Goal: Task Accomplishment & Management: Manage account settings

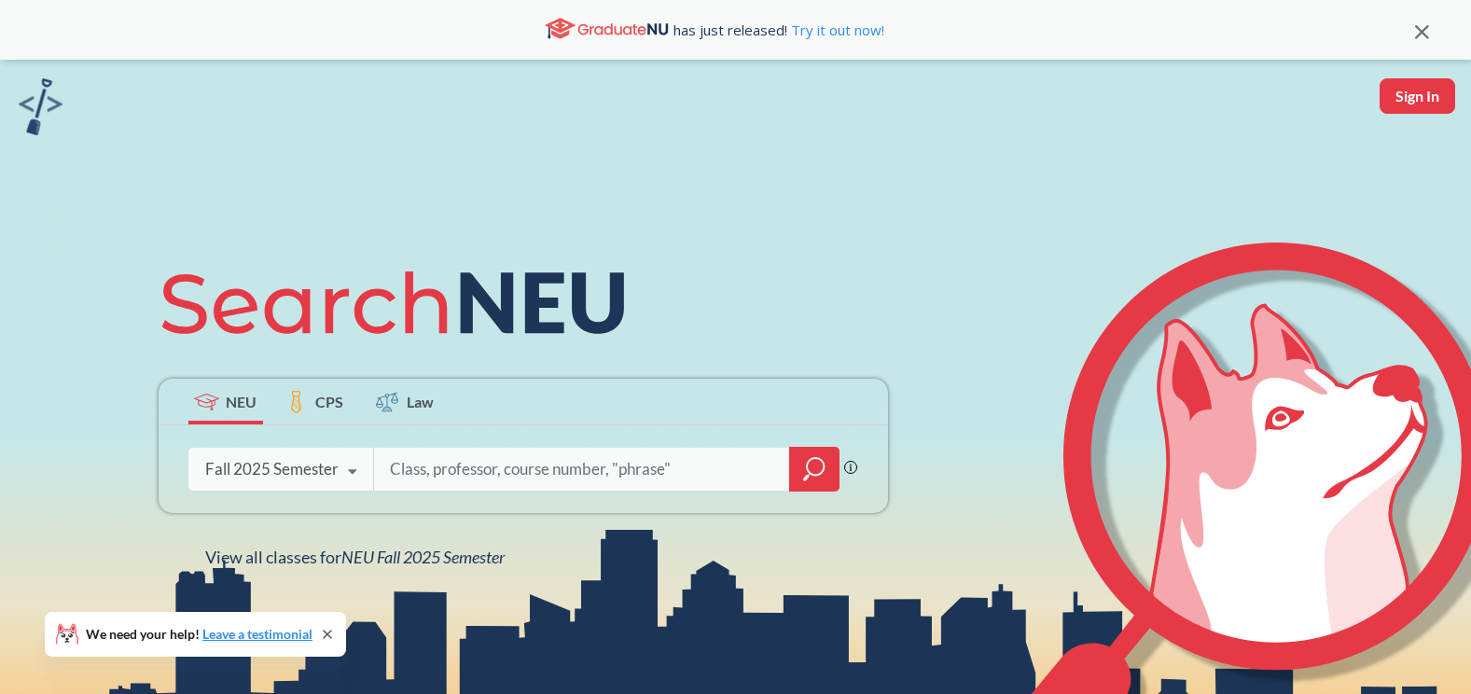
click at [426, 469] on input "search" at bounding box center [582, 469] width 388 height 39
type input "fina 4412"
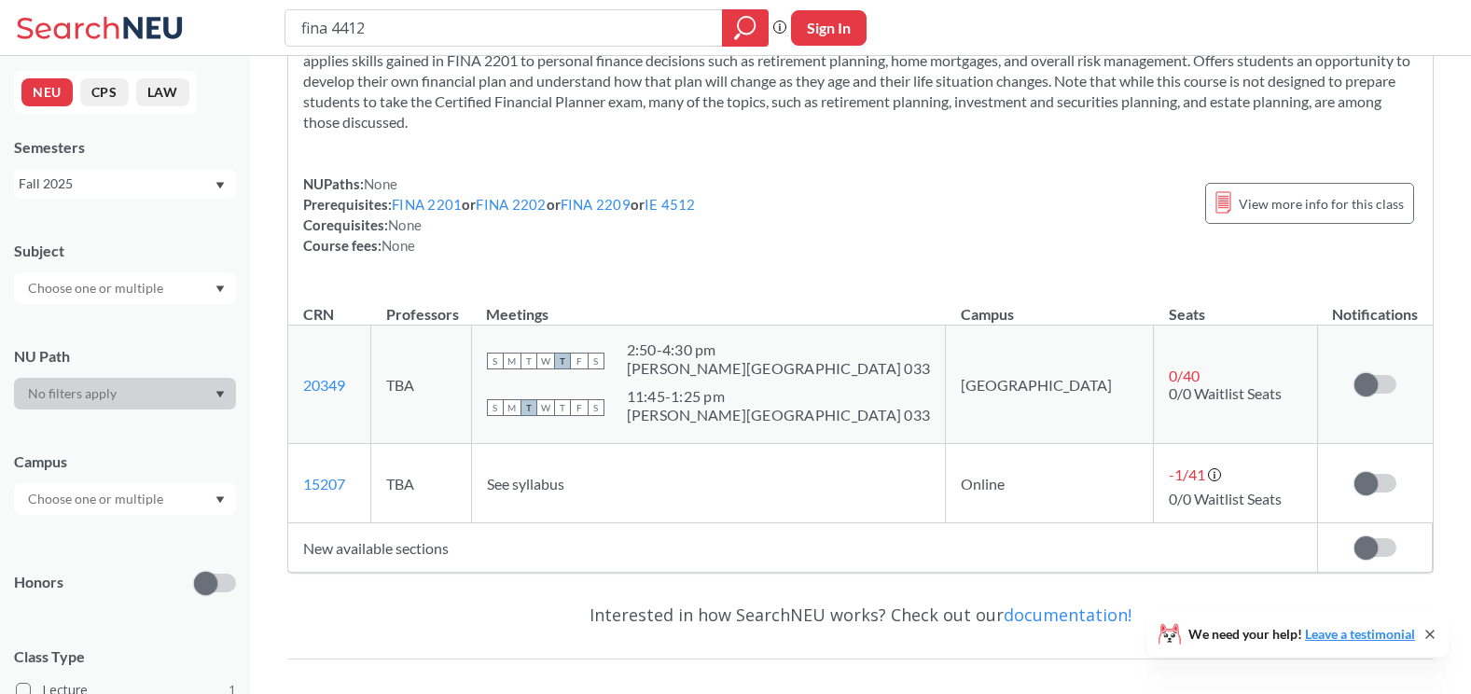
scroll to position [93, 0]
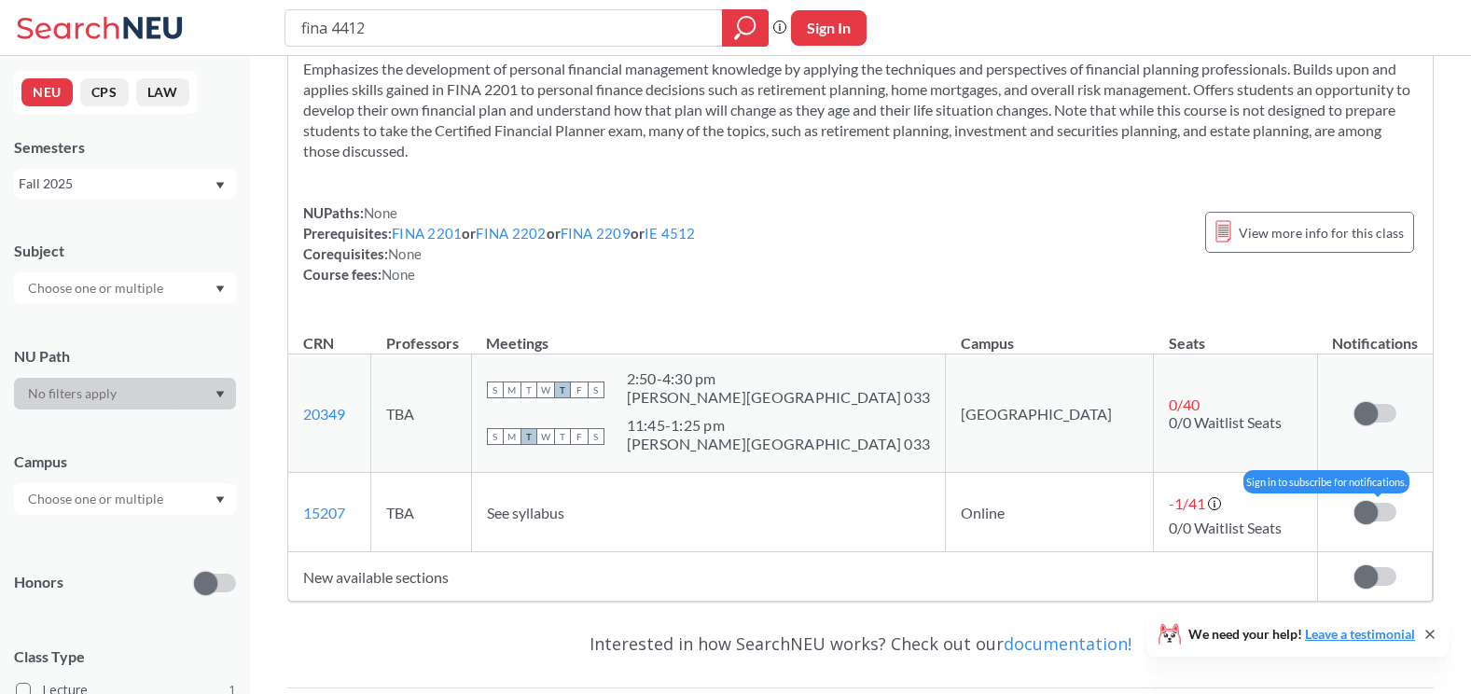
click at [1373, 515] on span at bounding box center [1366, 512] width 23 height 23
click at [1355, 503] on input "checkbox" at bounding box center [1355, 503] width 0 height 0
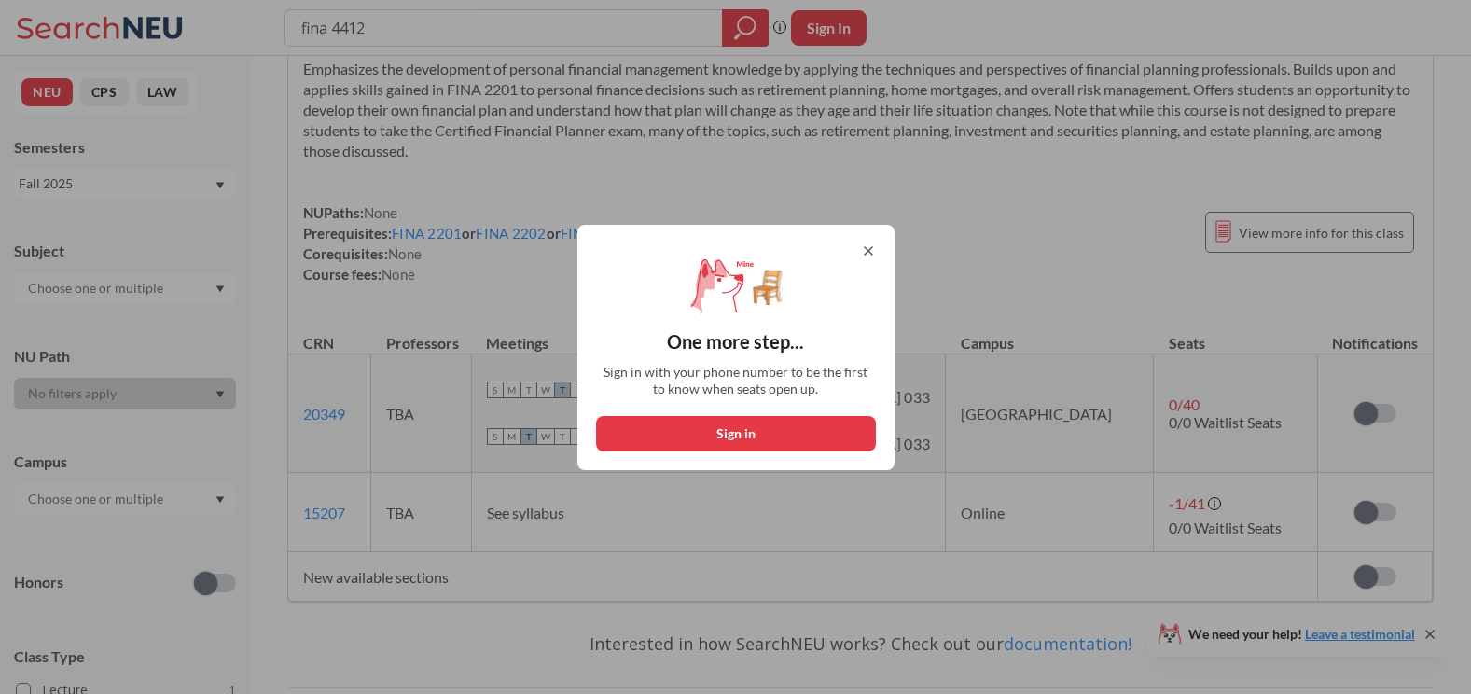
click at [776, 435] on button "Sign in" at bounding box center [736, 433] width 280 height 35
select select "US"
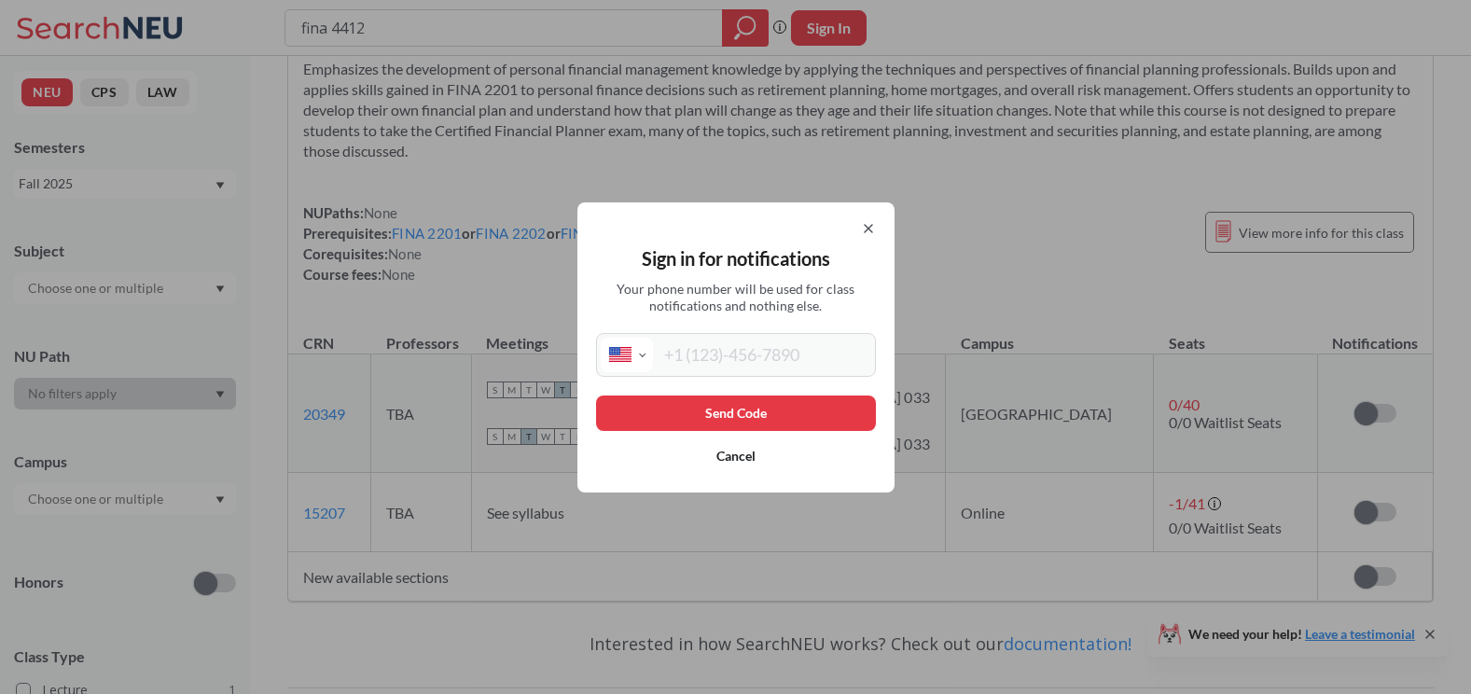
click at [709, 353] on input "tel" at bounding box center [762, 355] width 218 height 35
type input "[PHONE_NUMBER]"
click at [761, 416] on button "Send Code" at bounding box center [736, 413] width 280 height 35
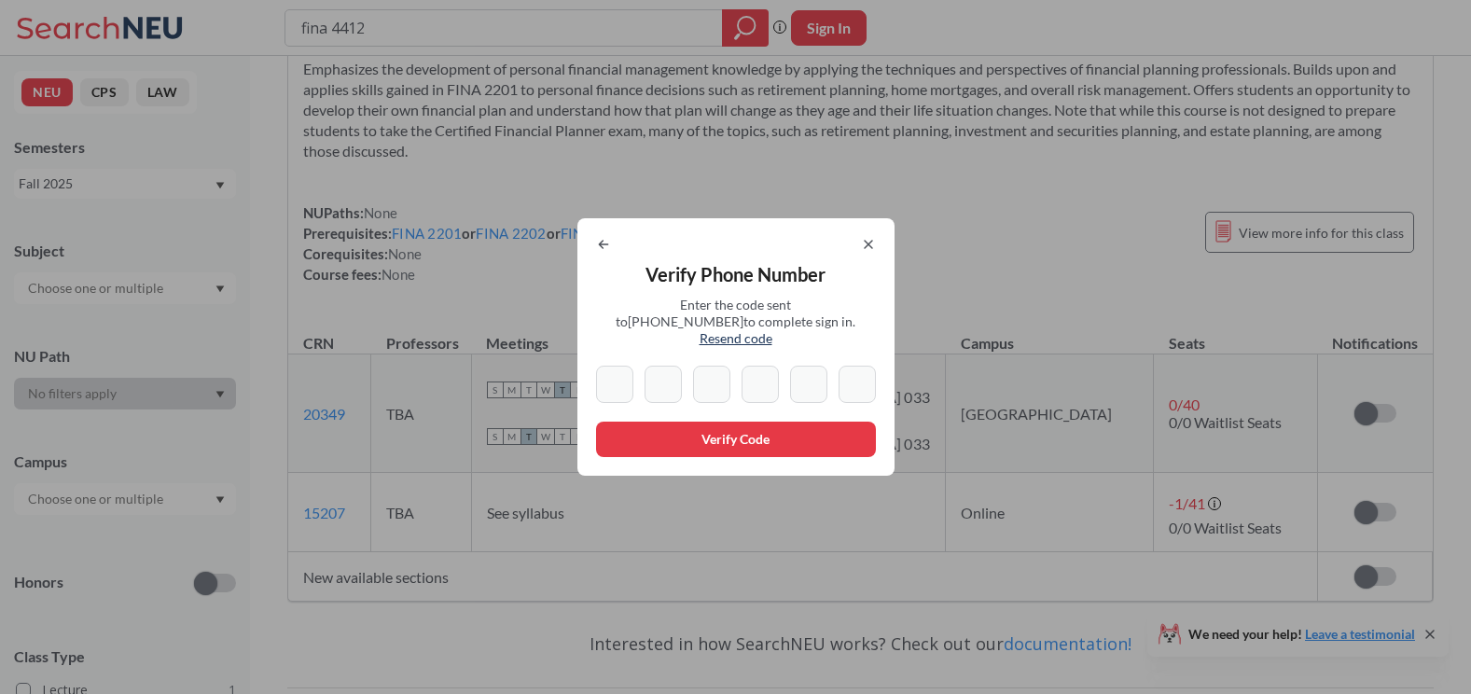
type input "4"
type input "2"
type input "0"
type input "3"
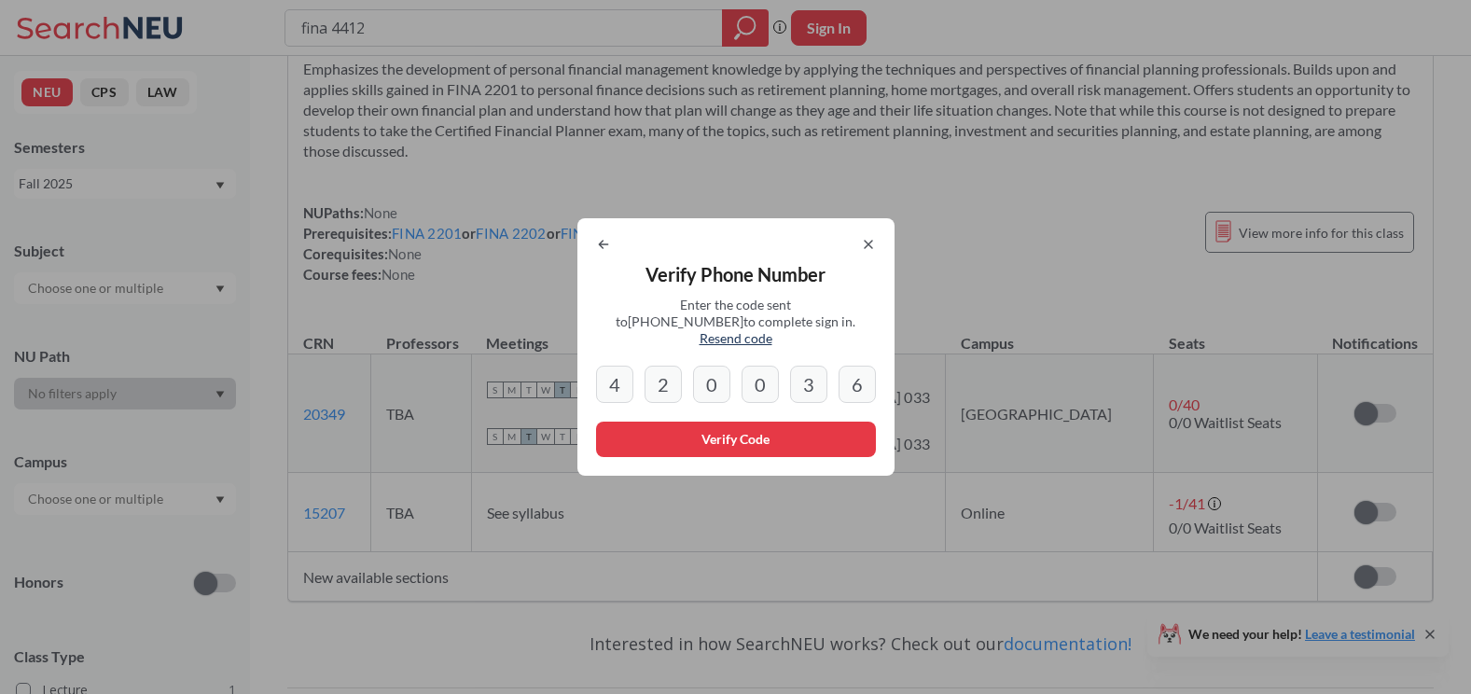
type input "6"
click at [773, 430] on button "Verify Code" at bounding box center [736, 439] width 280 height 35
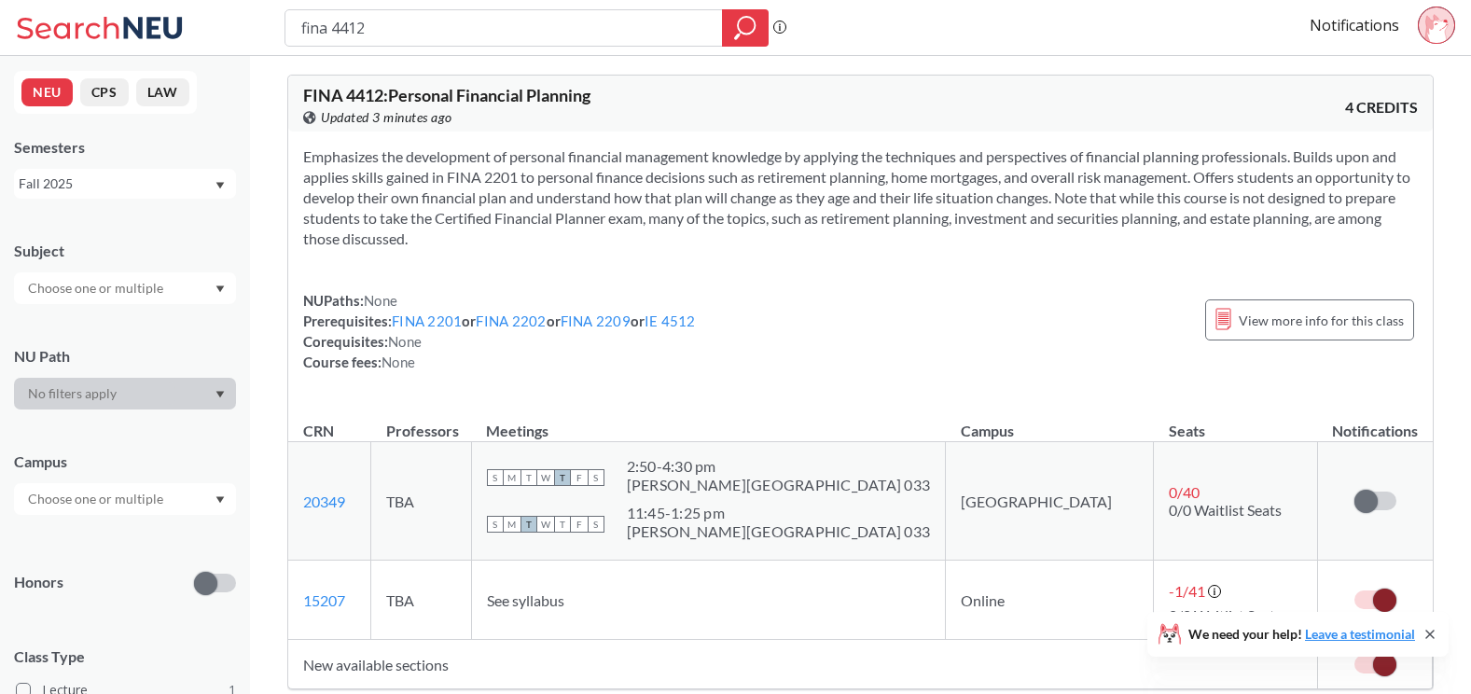
scroll to position [0, 0]
